Goal: Find specific page/section: Find specific page/section

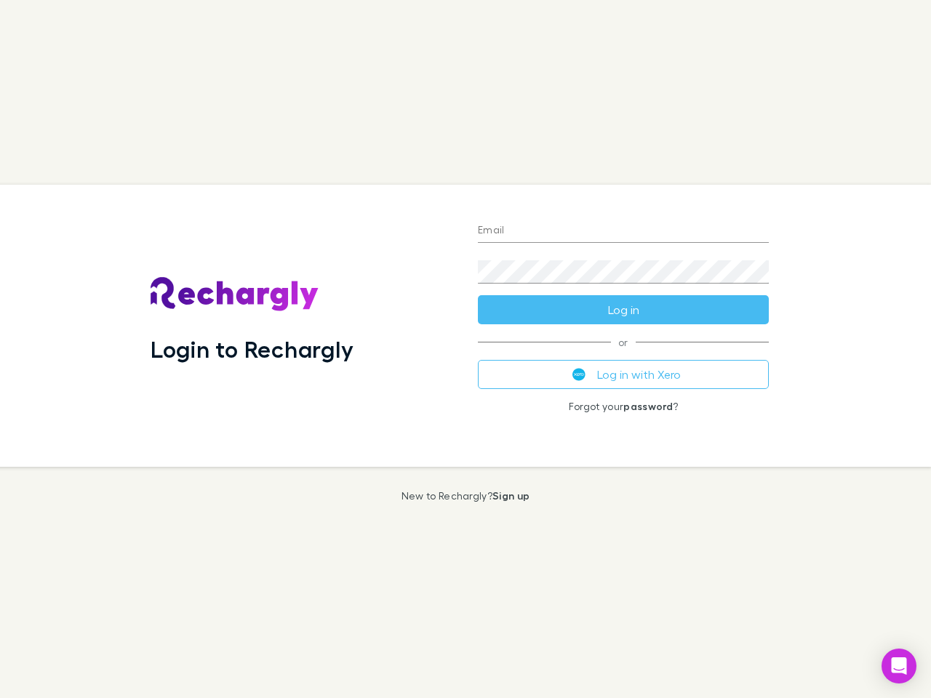
click at [466, 349] on div "Login to Rechargly" at bounding box center [302, 326] width 327 height 282
click at [624, 231] on input "Email" at bounding box center [623, 231] width 291 height 23
click at [624, 310] on button "Log in" at bounding box center [623, 309] width 291 height 29
click at [624, 375] on div "Email Password Log in or Log in with Xero Forgot your password ?" at bounding box center [623, 326] width 314 height 282
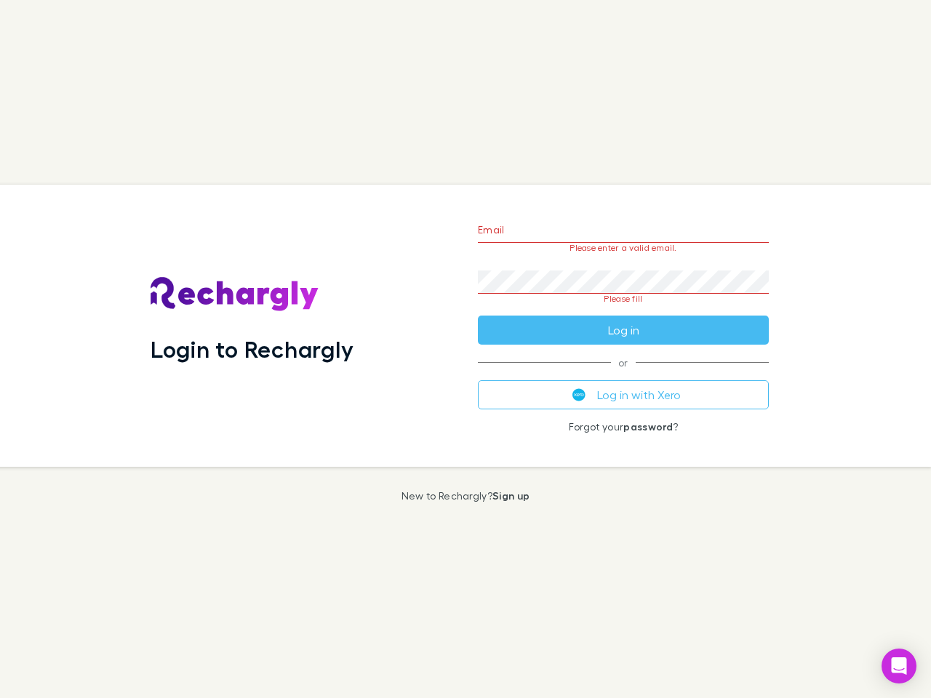
click at [899, 666] on icon "Open Intercom Messenger" at bounding box center [899, 666] width 15 height 17
